Goal: Task Accomplishment & Management: Manage account settings

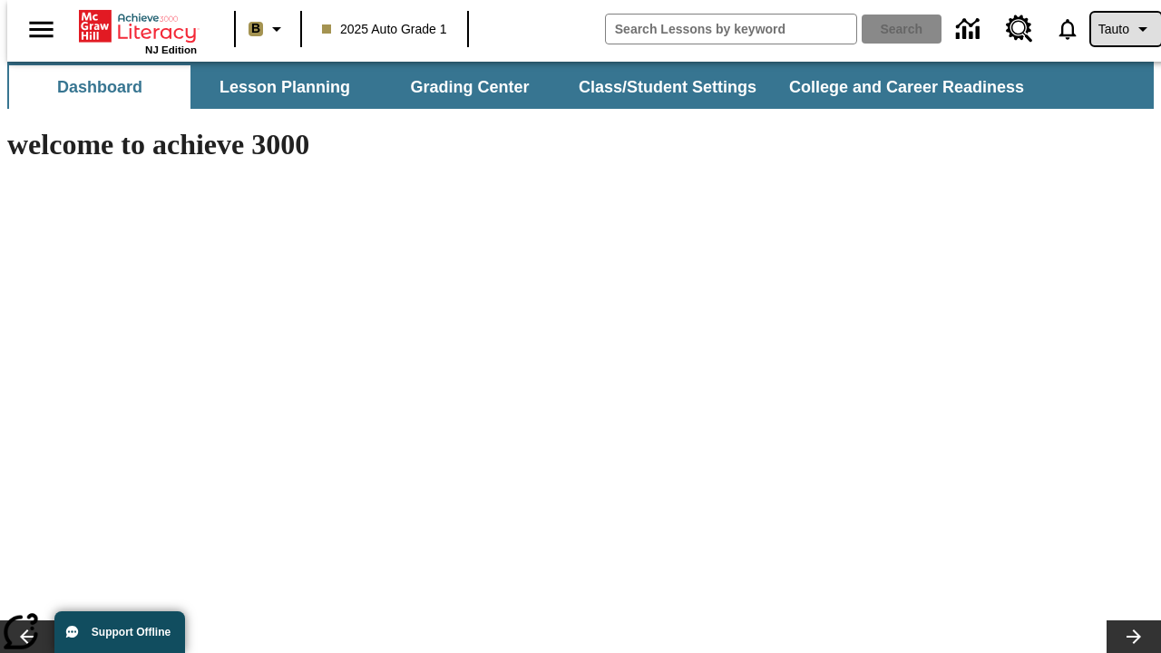
click at [1117, 29] on span "Tauto" at bounding box center [1114, 29] width 31 height 19
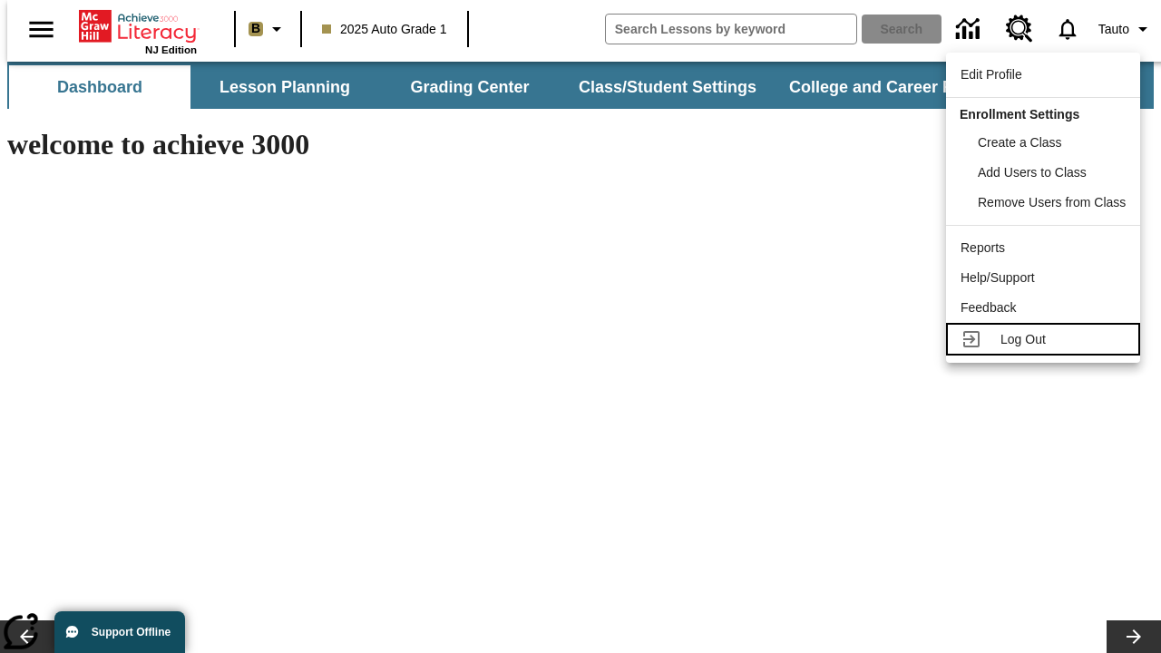
click at [1046, 339] on span "Log Out" at bounding box center [1023, 339] width 45 height 15
